Goal: Browse casually

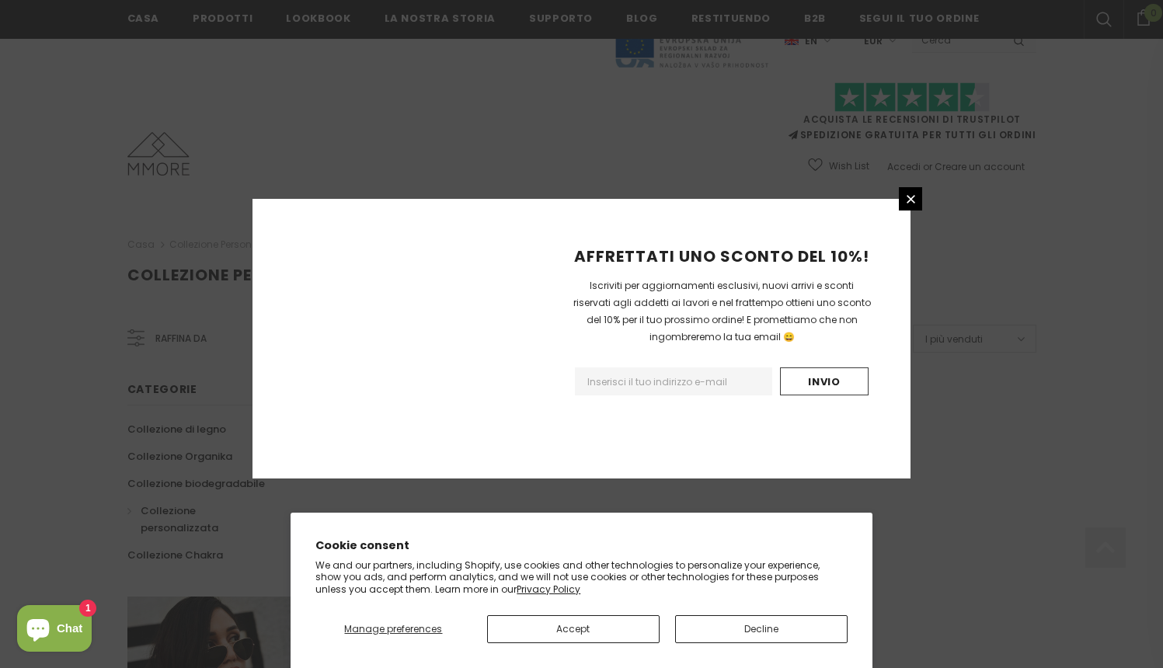
scroll to position [924, 0]
